Goal: Task Accomplishment & Management: Complete application form

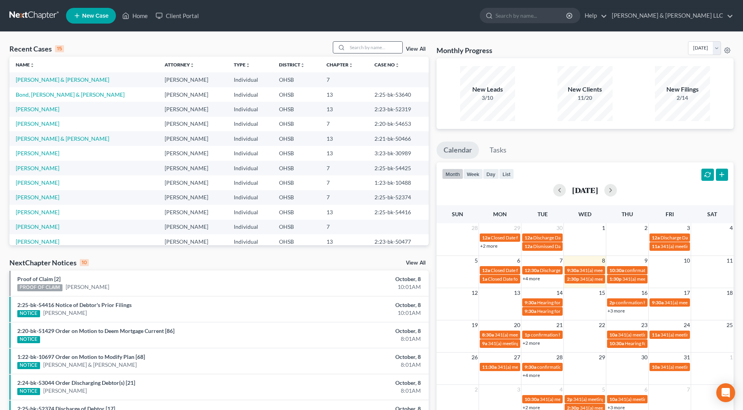
click at [347, 46] on div at bounding box center [340, 47] width 14 height 11
click at [361, 50] on input "search" at bounding box center [374, 47] width 55 height 11
type input "[PERSON_NAME]"
click at [52, 107] on link "[PERSON_NAME] & [PERSON_NAME]" at bounding box center [63, 109] width 94 height 7
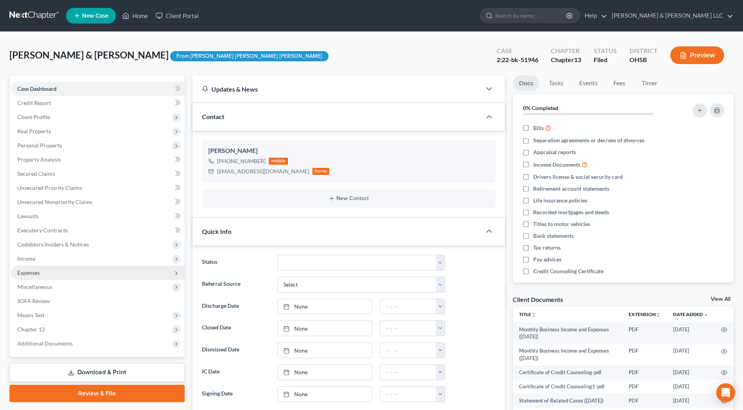
scroll to position [355, 0]
click at [38, 277] on span "Expenses" at bounding box center [98, 273] width 174 height 14
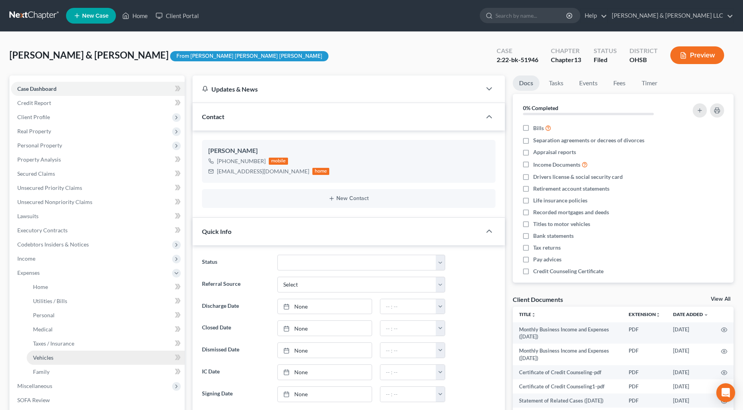
click at [55, 356] on link "Vehicles" at bounding box center [106, 358] width 158 height 14
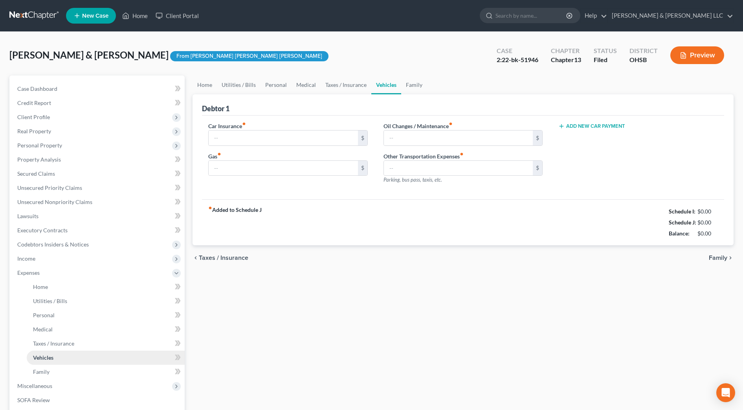
type input "175.00"
type input "550.00"
type input "0.00"
click at [277, 86] on link "Personal" at bounding box center [276, 84] width 31 height 19
